Goal: Information Seeking & Learning: Learn about a topic

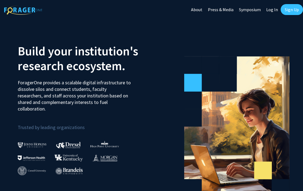
click at [271, 10] on link "Log In" at bounding box center [272, 9] width 17 height 19
select select
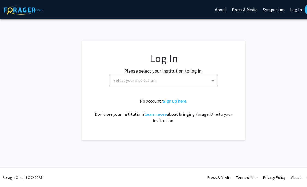
click at [212, 82] on span at bounding box center [212, 81] width 5 height 12
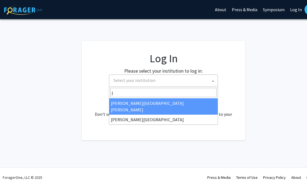
type input "j"
select select "1"
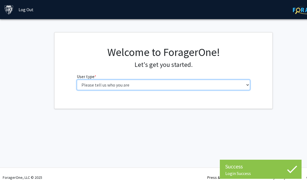
select select "1: undergrad"
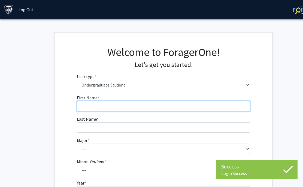
click at [214, 106] on input "First Name * required" at bounding box center [164, 106] width 174 height 10
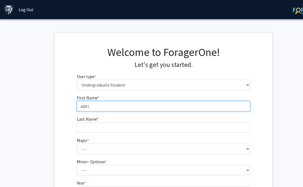
type input "aditi"
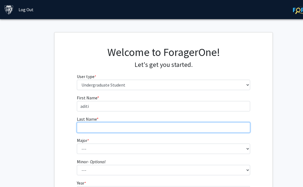
click at [200, 125] on input "Last Name * required" at bounding box center [164, 127] width 174 height 10
type input "mannby"
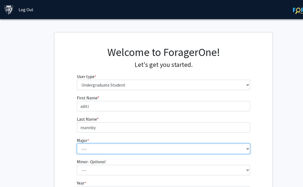
select select "7: 22"
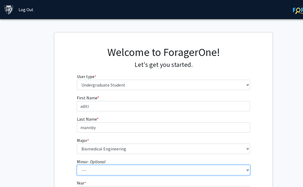
select select "39: 51"
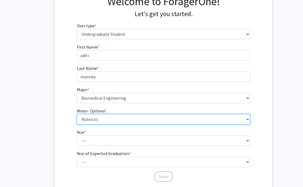
scroll to position [54, 0]
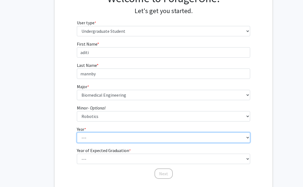
select select "2: sophomore"
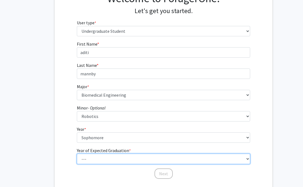
select select "4: 2028"
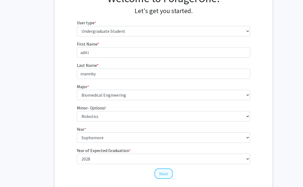
click at [167, 175] on button "Next" at bounding box center [164, 173] width 18 height 10
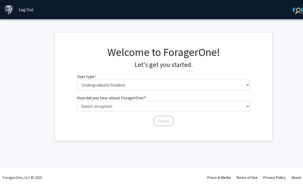
scroll to position [0, 0]
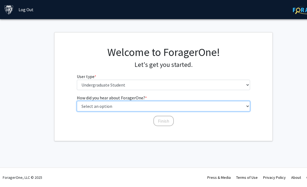
select select "3: university_website"
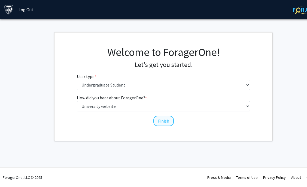
click at [167, 119] on button "Finish" at bounding box center [163, 121] width 20 height 10
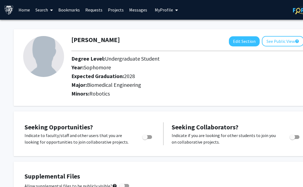
click at [117, 13] on link "Projects" at bounding box center [115, 9] width 21 height 19
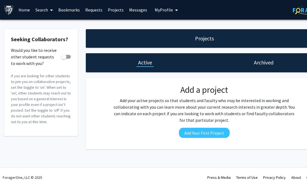
click at [129, 12] on link "Messages" at bounding box center [137, 9] width 23 height 19
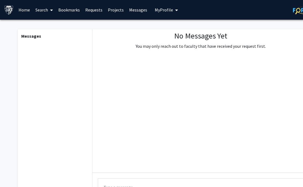
click at [26, 12] on link "Home" at bounding box center [24, 9] width 17 height 19
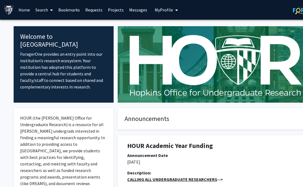
click at [43, 11] on link "Search" at bounding box center [44, 9] width 23 height 19
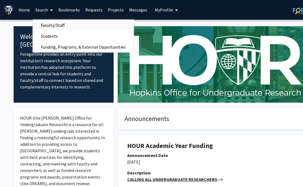
click at [44, 28] on span "Faculty/Staff" at bounding box center [53, 25] width 40 height 11
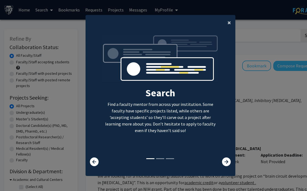
click at [228, 19] on span "×" at bounding box center [230, 22] width 4 height 8
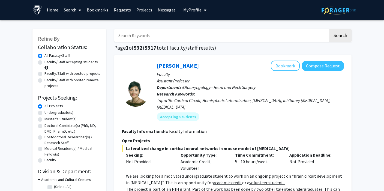
click at [52, 11] on link "Home" at bounding box center [52, 9] width 17 height 19
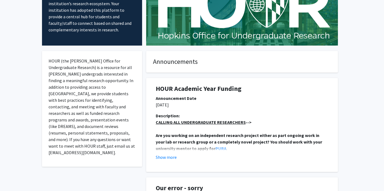
scroll to position [57, 0]
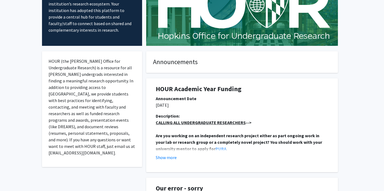
click at [213, 120] on u "CALLING ALL UNDERGRADUATE RESEARCHERS" at bounding box center [201, 122] width 90 height 5
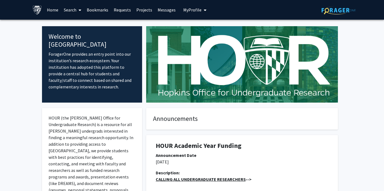
scroll to position [0, 0]
click at [79, 12] on icon at bounding box center [80, 10] width 3 height 4
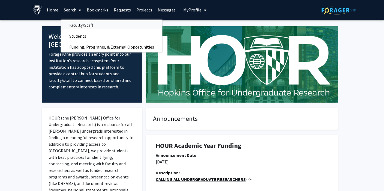
click at [79, 24] on span "Faculty/Staff" at bounding box center [81, 25] width 40 height 11
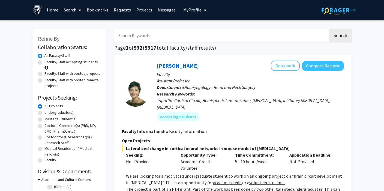
click at [44, 114] on label "Undergraduate(s)" at bounding box center [58, 113] width 29 height 6
click at [44, 113] on input "Undergraduate(s)" at bounding box center [46, 112] width 4 height 4
radio input "true"
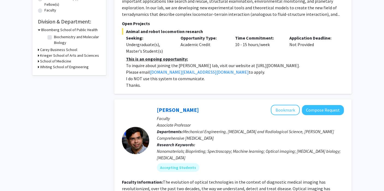
scroll to position [149, 0]
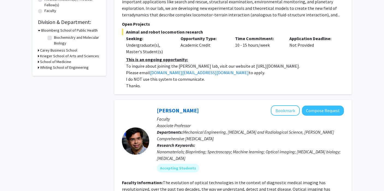
click at [39, 68] on icon at bounding box center [38, 68] width 1 height 6
click at [54, 75] on label "(Select All)" at bounding box center [62, 75] width 17 height 6
click at [54, 75] on input "(Select All)" at bounding box center [56, 74] width 4 height 4
checkbox input "true"
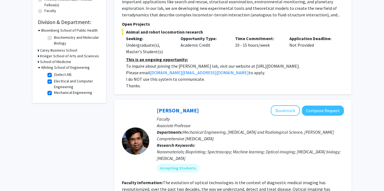
checkbox input "true"
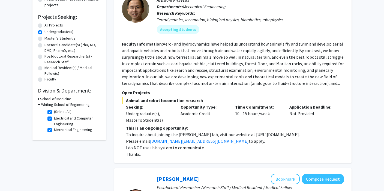
scroll to position [90, 0]
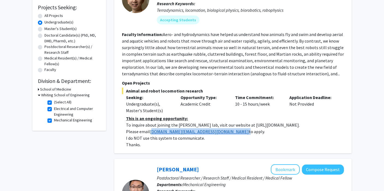
drag, startPoint x: 180, startPoint y: 134, endPoint x: 151, endPoint y: 132, distance: 29.5
click at [151, 132] on p "Please email chen.li@jhu.edu to apply." at bounding box center [235, 131] width 218 height 7
copy p "hen.li@jhu.edu"
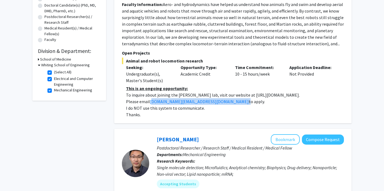
scroll to position [142, 0]
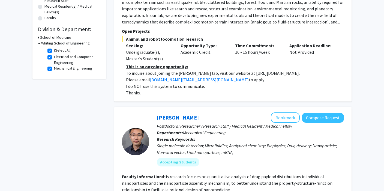
click at [242, 83] on p "Please email chen.li@jhu.edu to apply." at bounding box center [235, 79] width 218 height 7
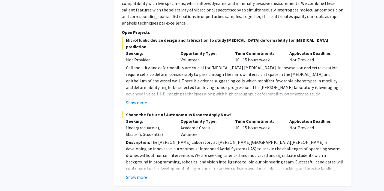
scroll to position [683, 0]
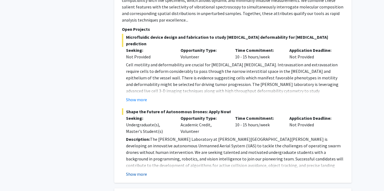
click at [138, 171] on button "Show more" at bounding box center [136, 174] width 21 height 7
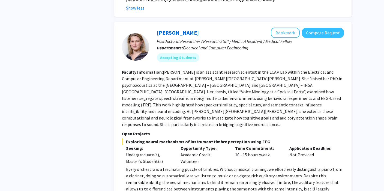
scroll to position [1014, 0]
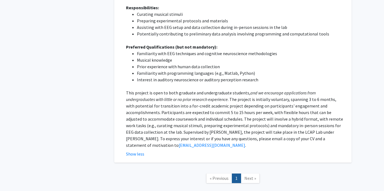
scroll to position [1232, 0]
